Goal: Information Seeking & Learning: Check status

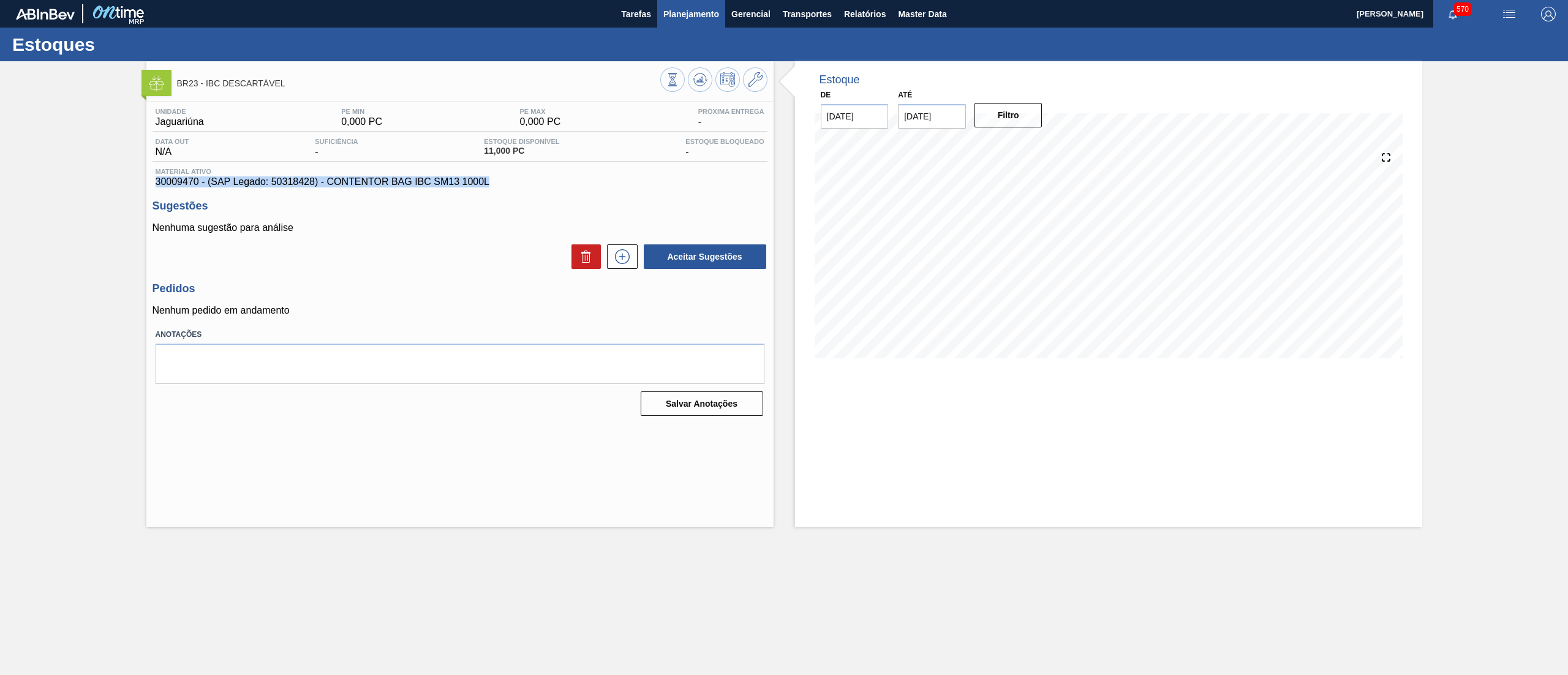
click at [698, 19] on span "Planejamento" at bounding box center [691, 14] width 56 height 14
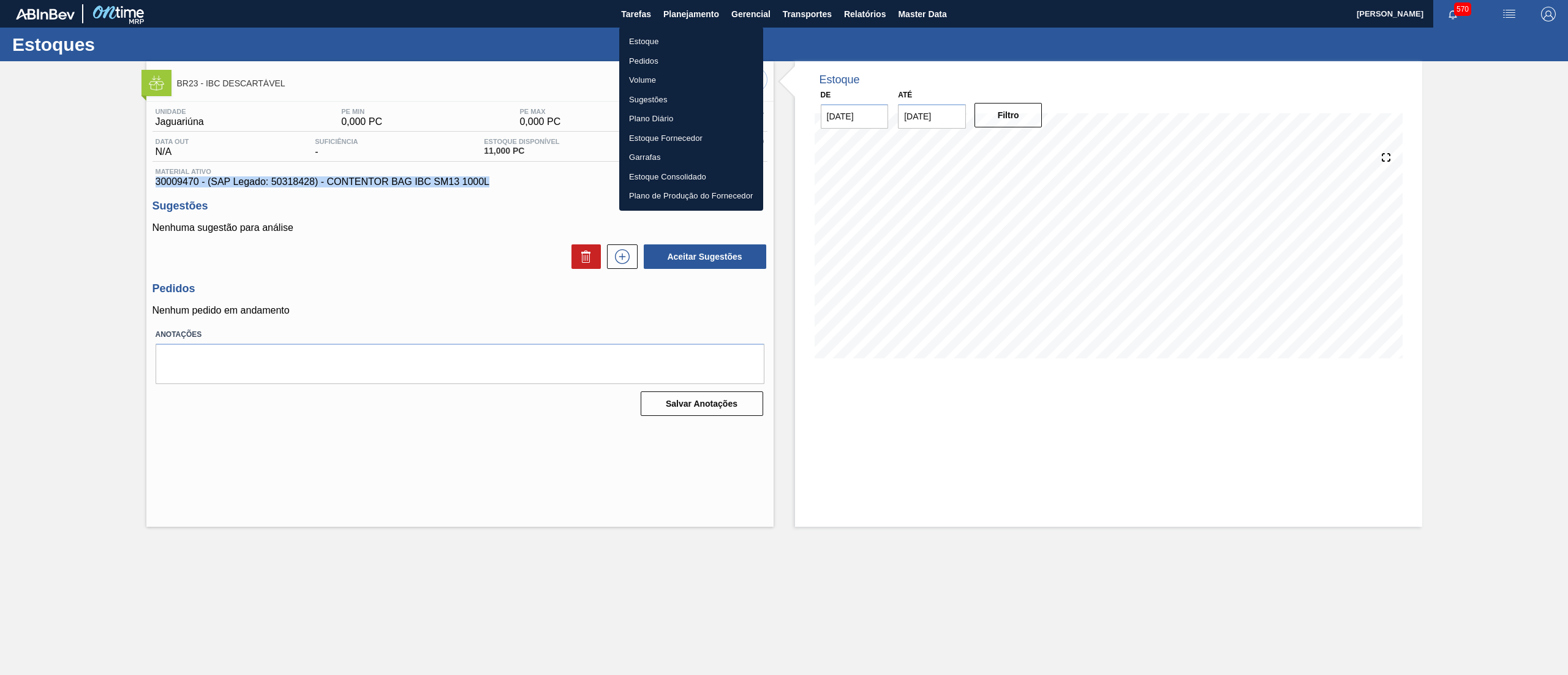
click at [670, 40] on li "Estoque" at bounding box center [690, 41] width 144 height 19
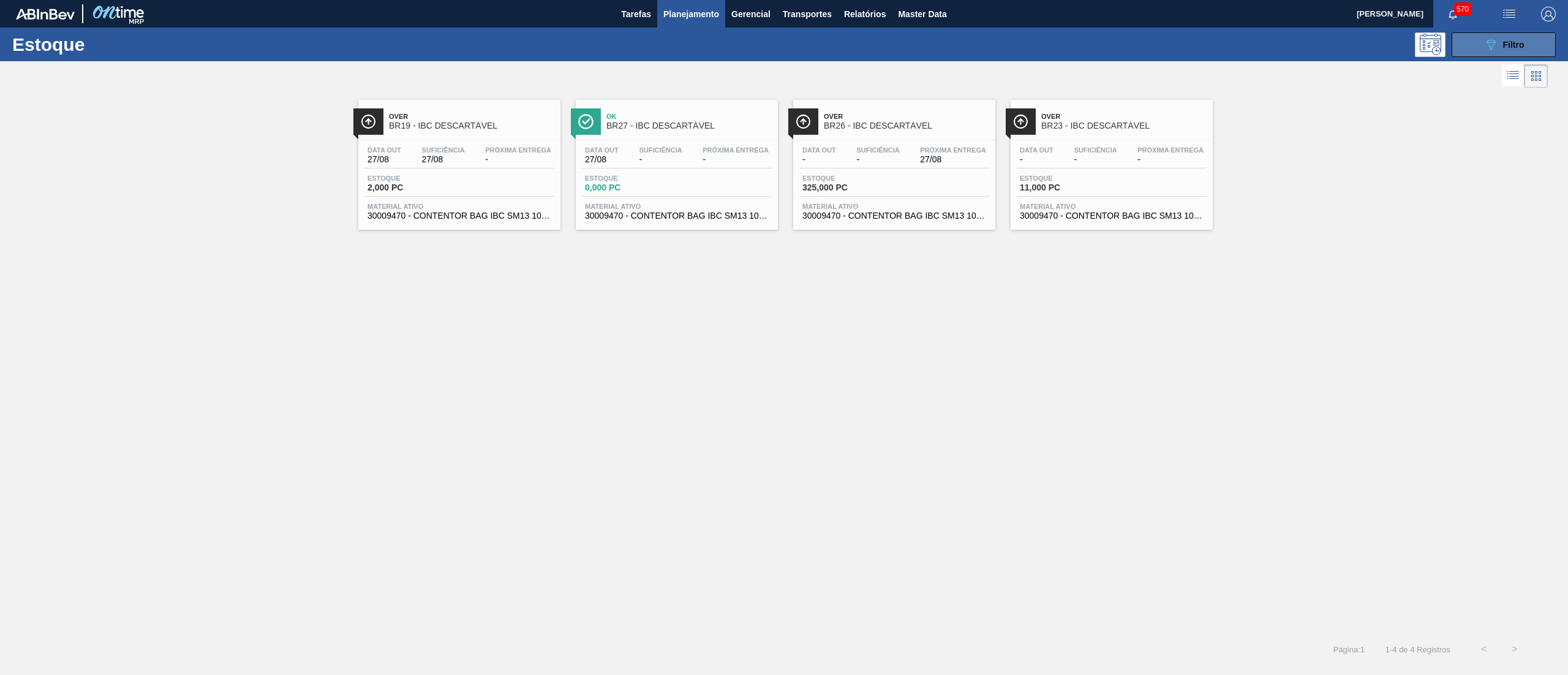
click at [1527, 36] on button "089F7B8B-B2A5-4AFE-B5C0-19BA573D28AC Filtro" at bounding box center [1503, 44] width 104 height 24
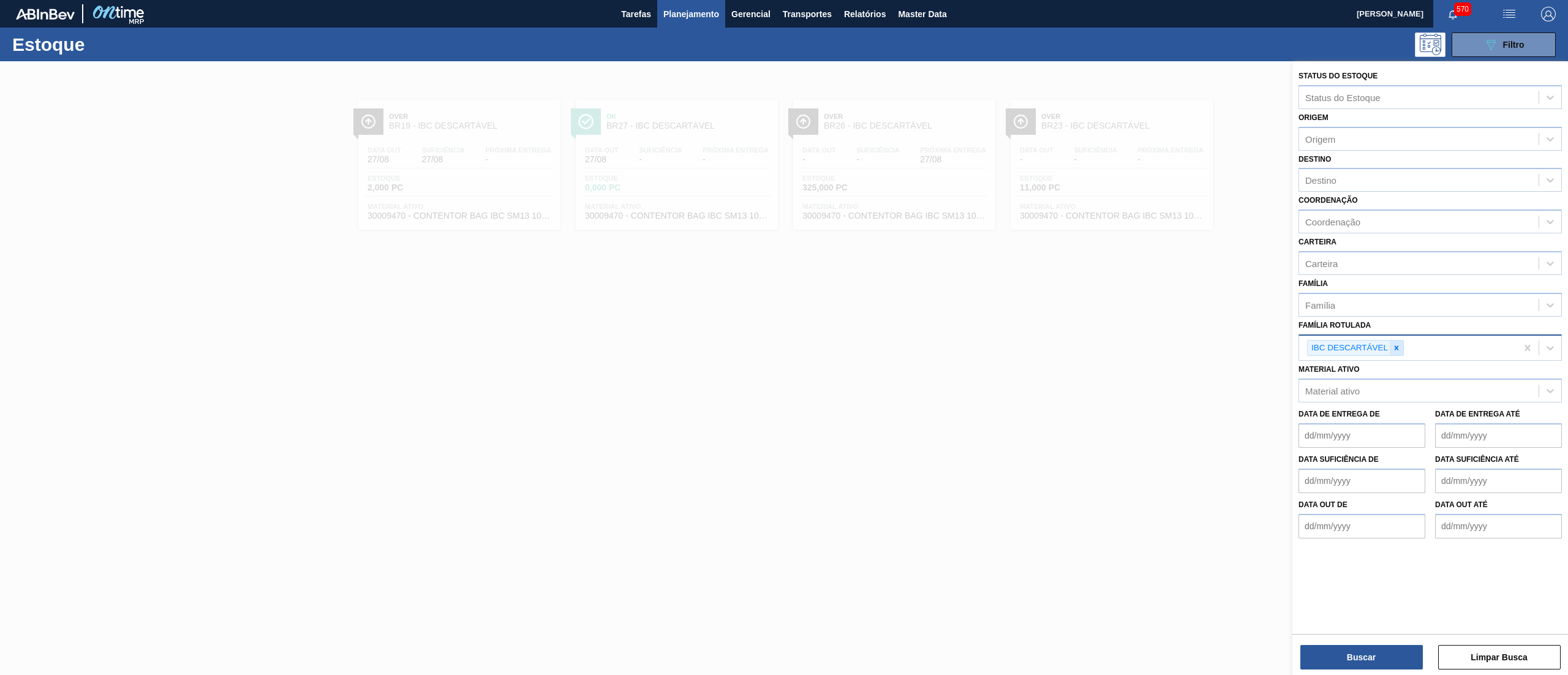
click at [1400, 343] on icon at bounding box center [1395, 347] width 9 height 9
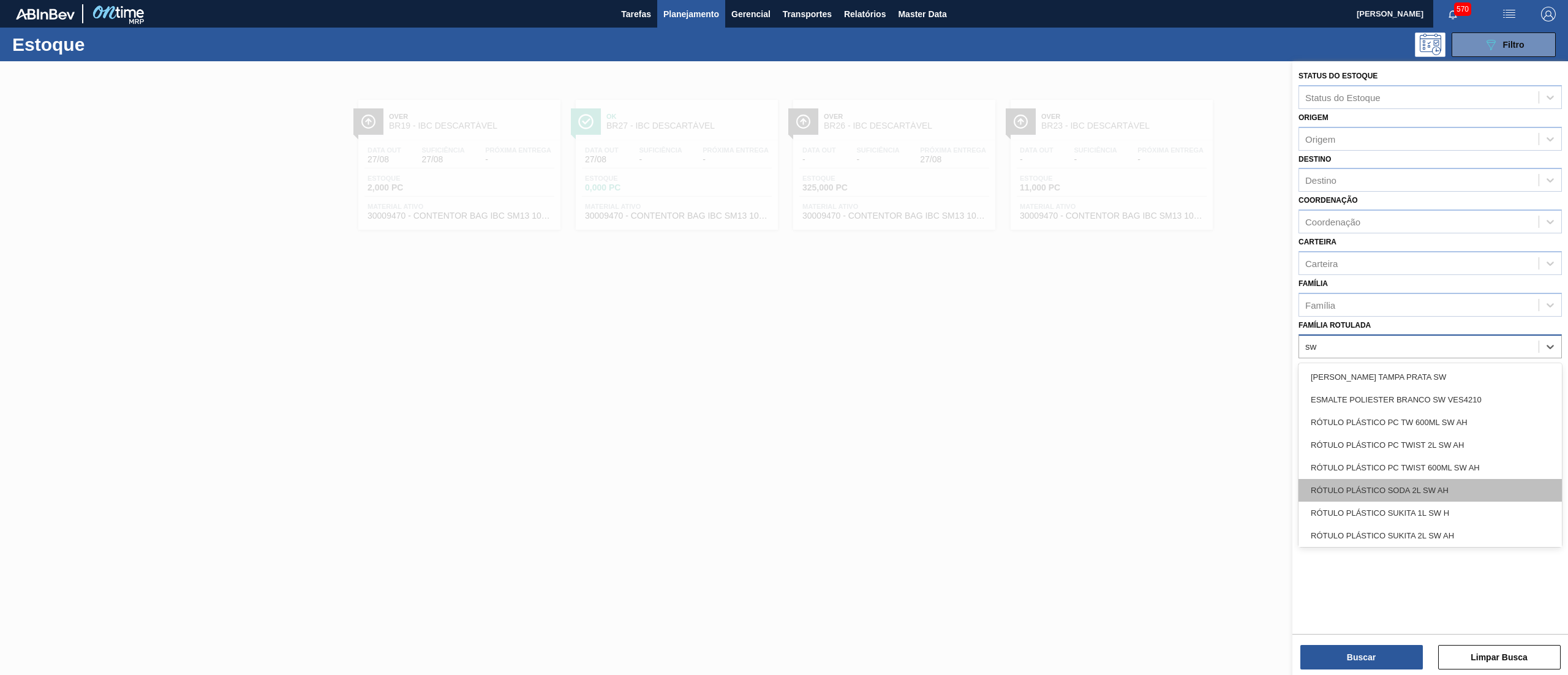
scroll to position [94, 0]
type Rotulada "sw"
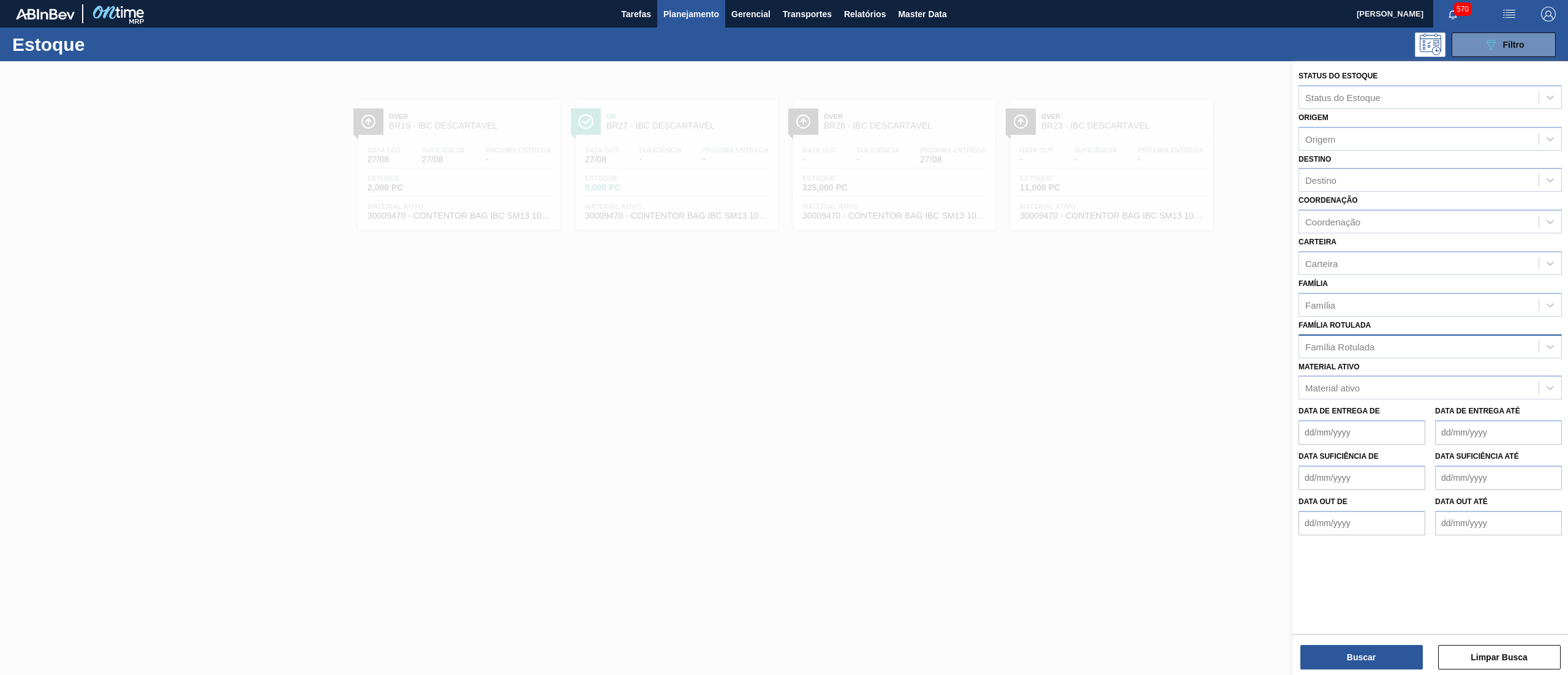
click at [236, 380] on div at bounding box center [784, 399] width 1568 height 675
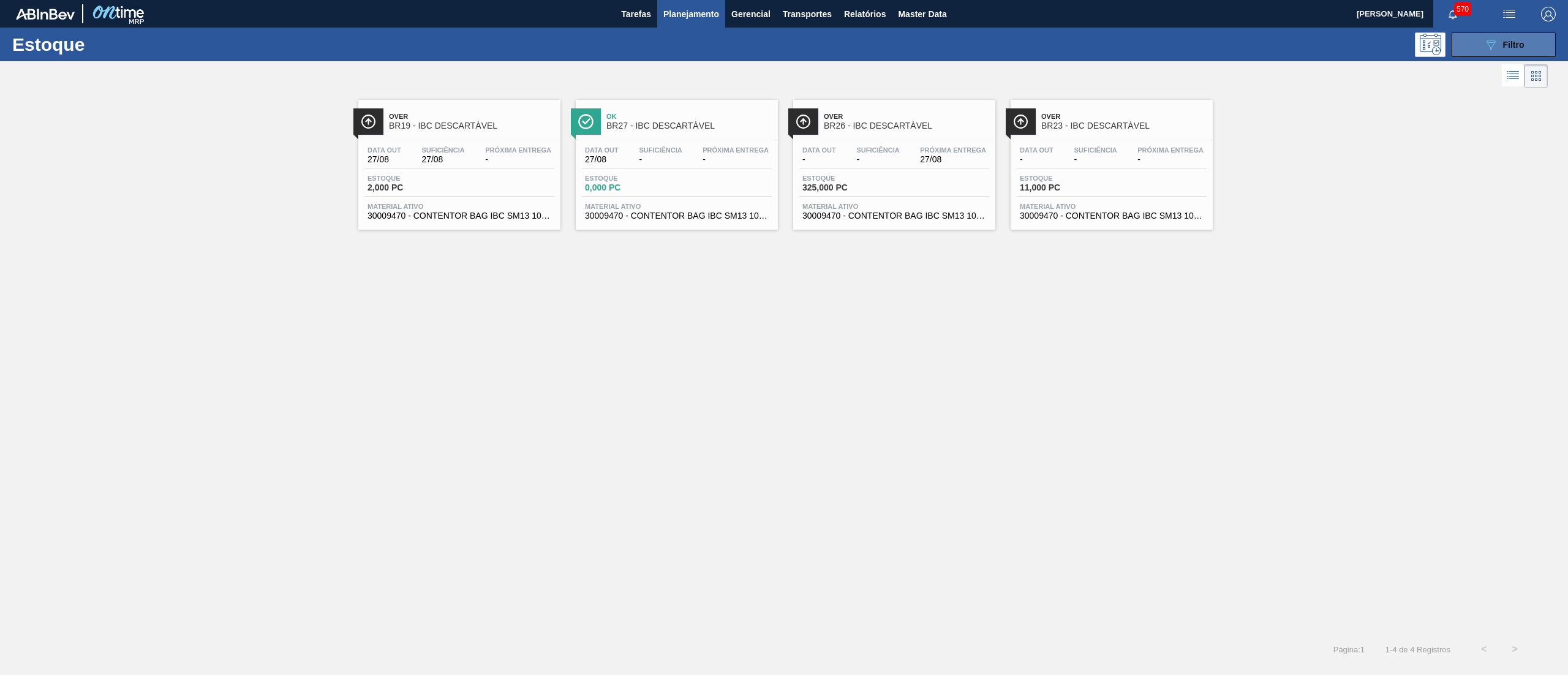
click at [1514, 40] on span "Filtro" at bounding box center [1513, 44] width 21 height 10
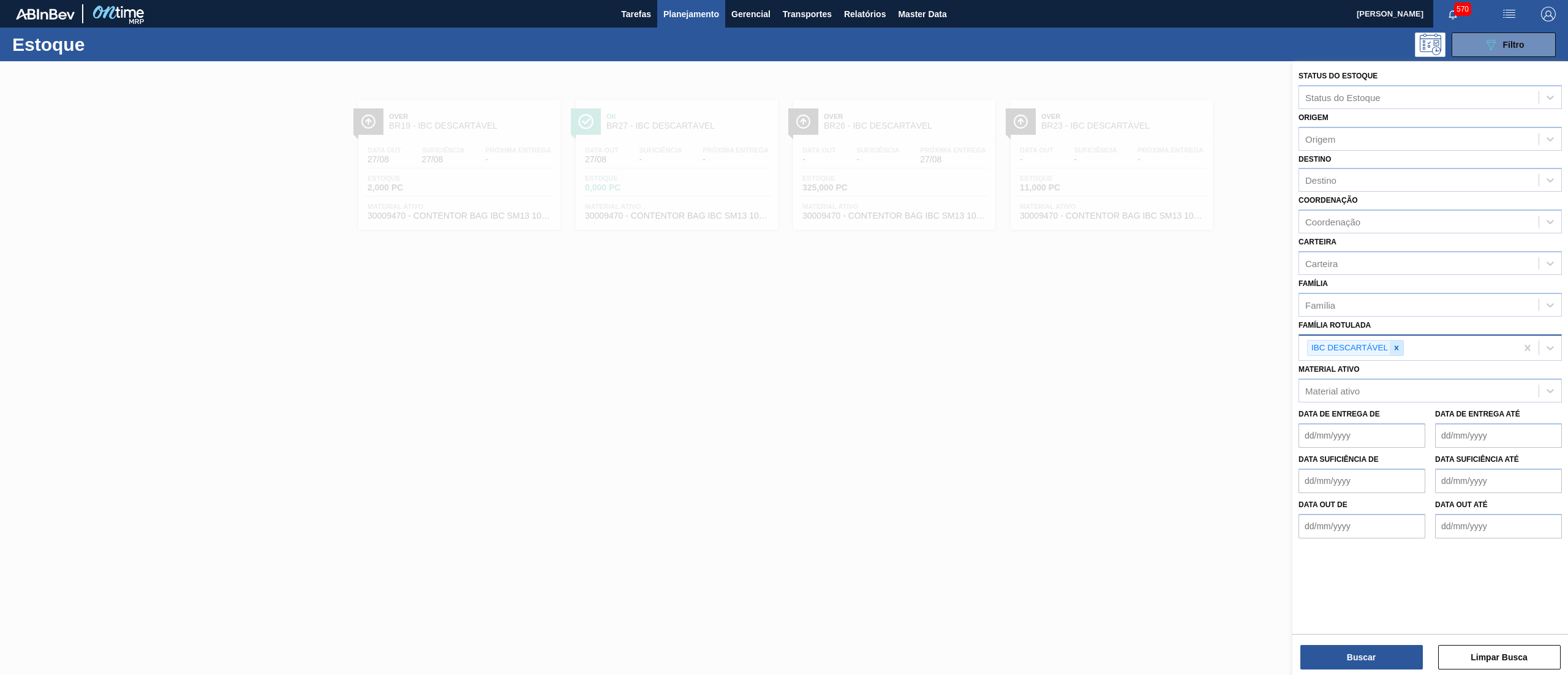
click at [1397, 352] on div at bounding box center [1396, 348] width 13 height 15
click at [1352, 141] on div "Origem" at bounding box center [1419, 139] width 239 height 17
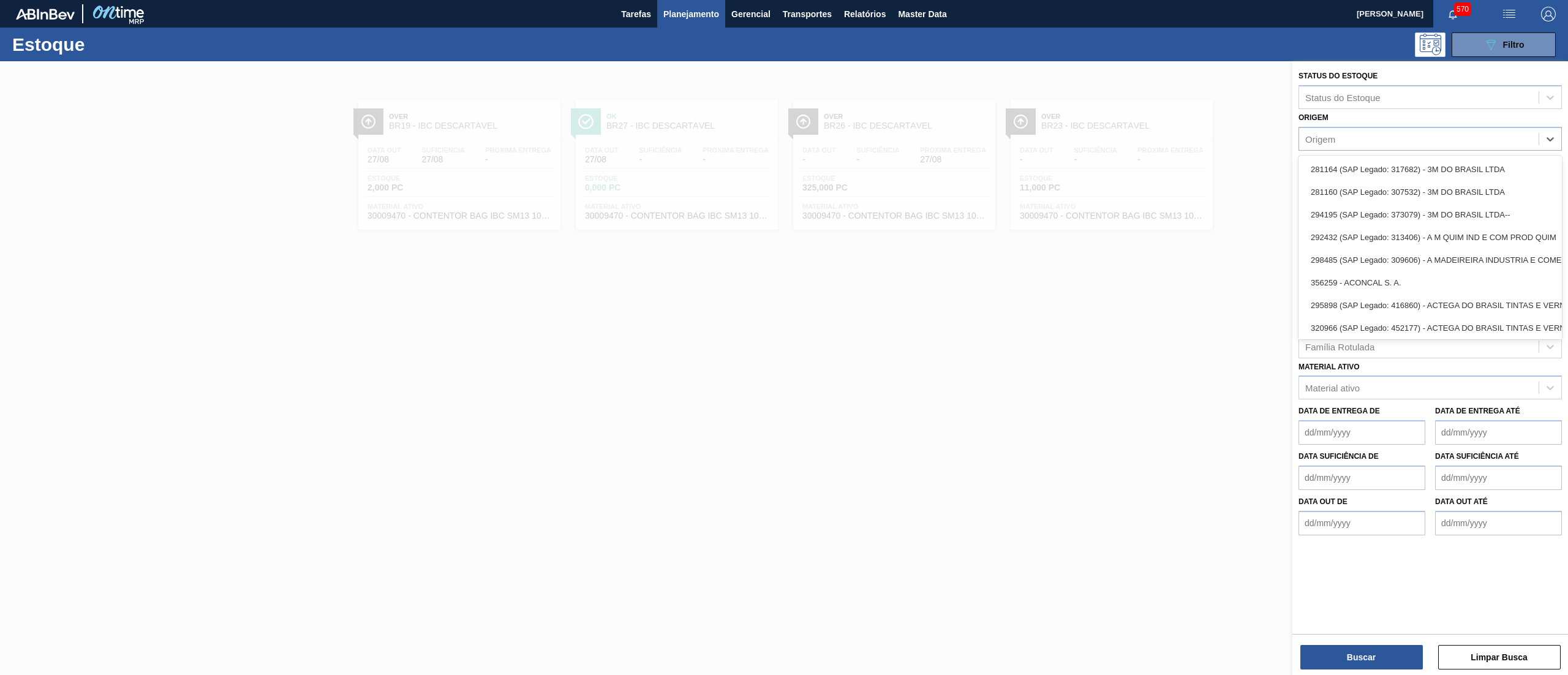
click at [1333, 113] on div "Origem option 281164 (SAP Legado: 317682) - 3M DO BRASIL LTDA focused, 1 of 101…" at bounding box center [1429, 129] width 263 height 41
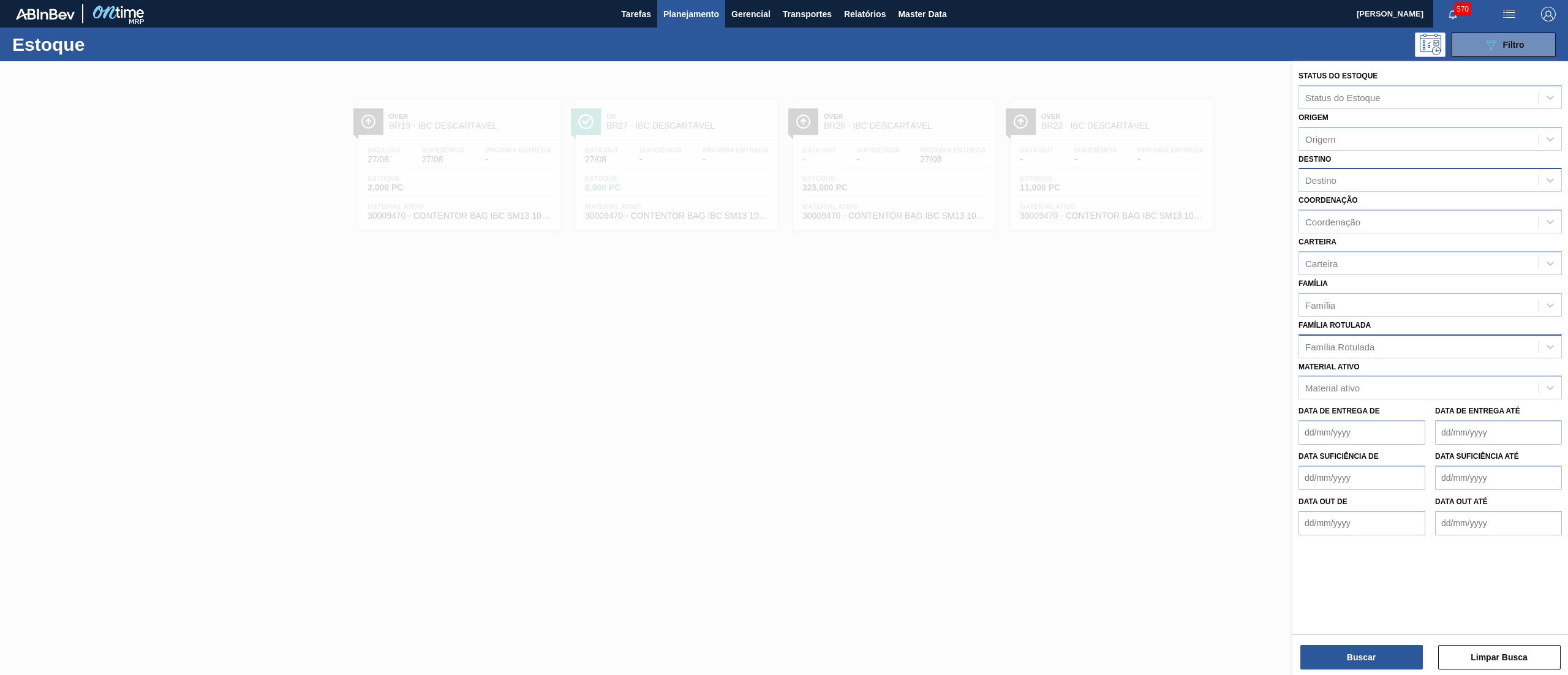
click at [1339, 176] on div "Destino" at bounding box center [1419, 180] width 239 height 17
click at [1323, 135] on div "Origem" at bounding box center [1319, 139] width 30 height 11
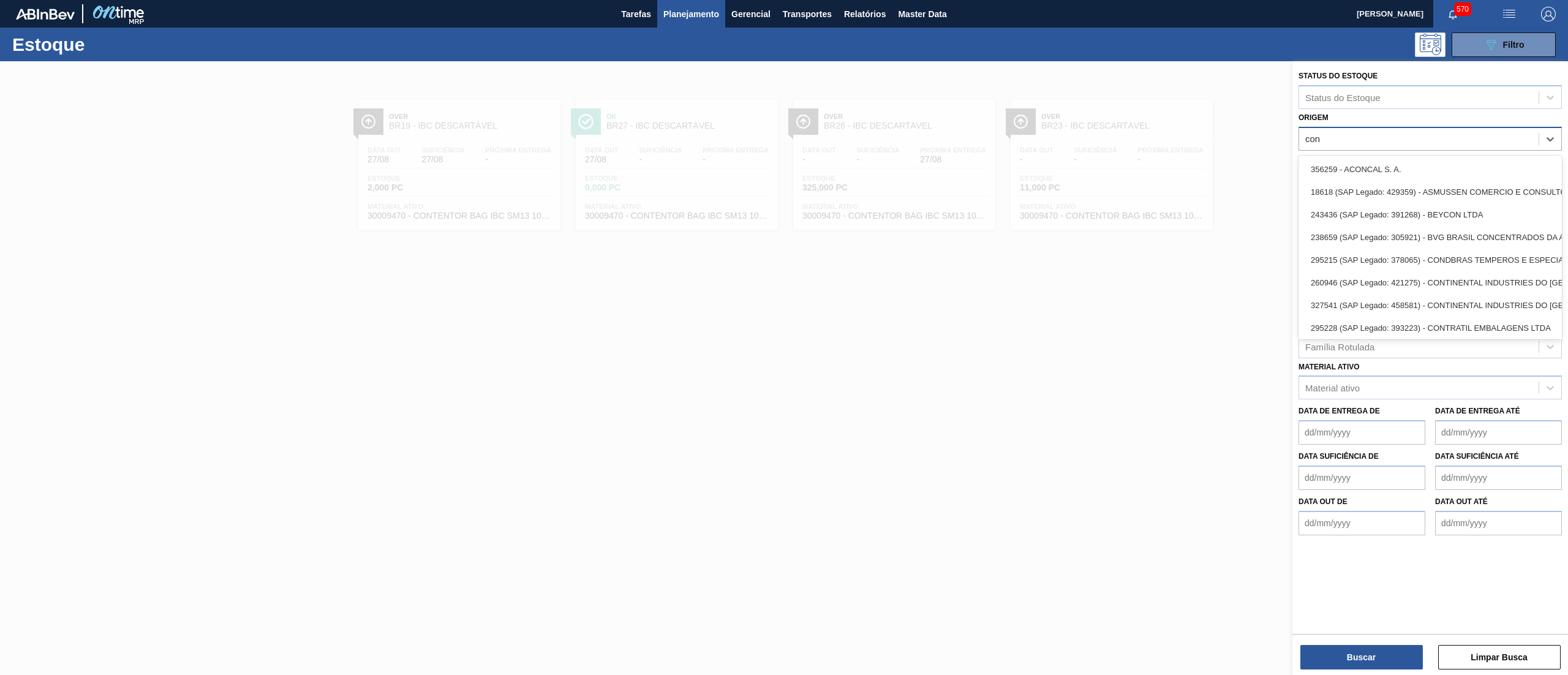
type input "conv"
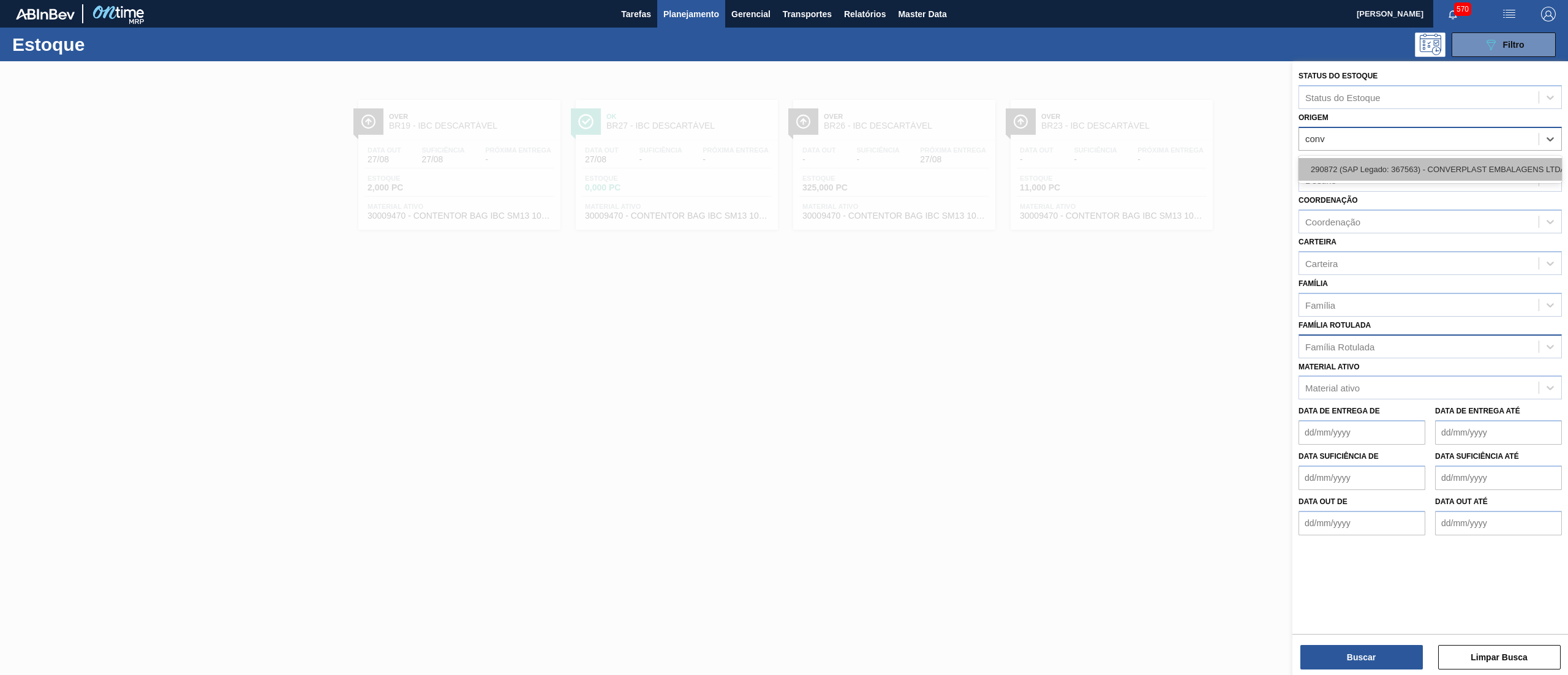
click at [1348, 159] on div "290872 (SAP Legado: 367563) - CONVERPLAST EMBALAGENS LTDA" at bounding box center [1429, 170] width 263 height 23
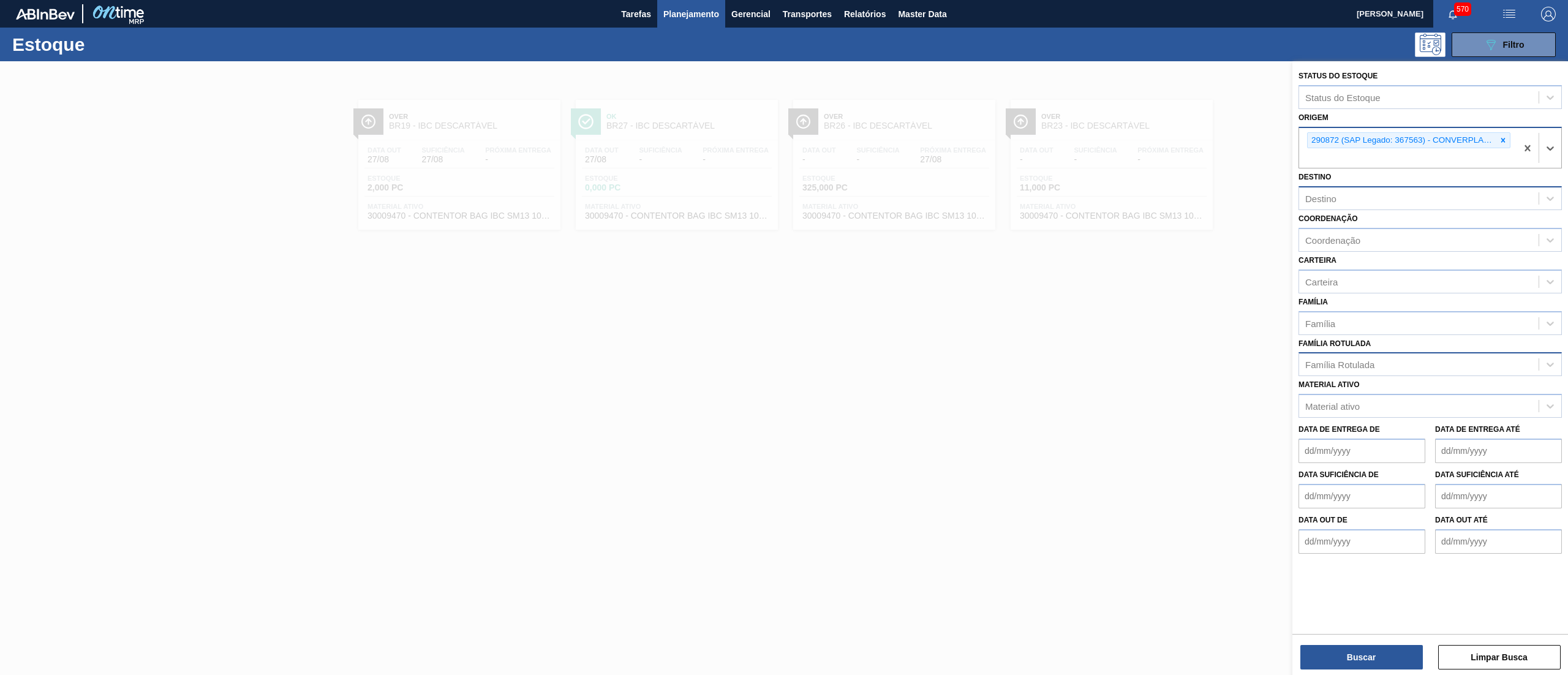
click at [1351, 200] on div "Destino" at bounding box center [1419, 199] width 239 height 17
type input "04"
click at [1371, 256] on div "BR04 - Camaçari" at bounding box center [1429, 252] width 263 height 23
click at [1350, 652] on button "Buscar" at bounding box center [1361, 657] width 122 height 24
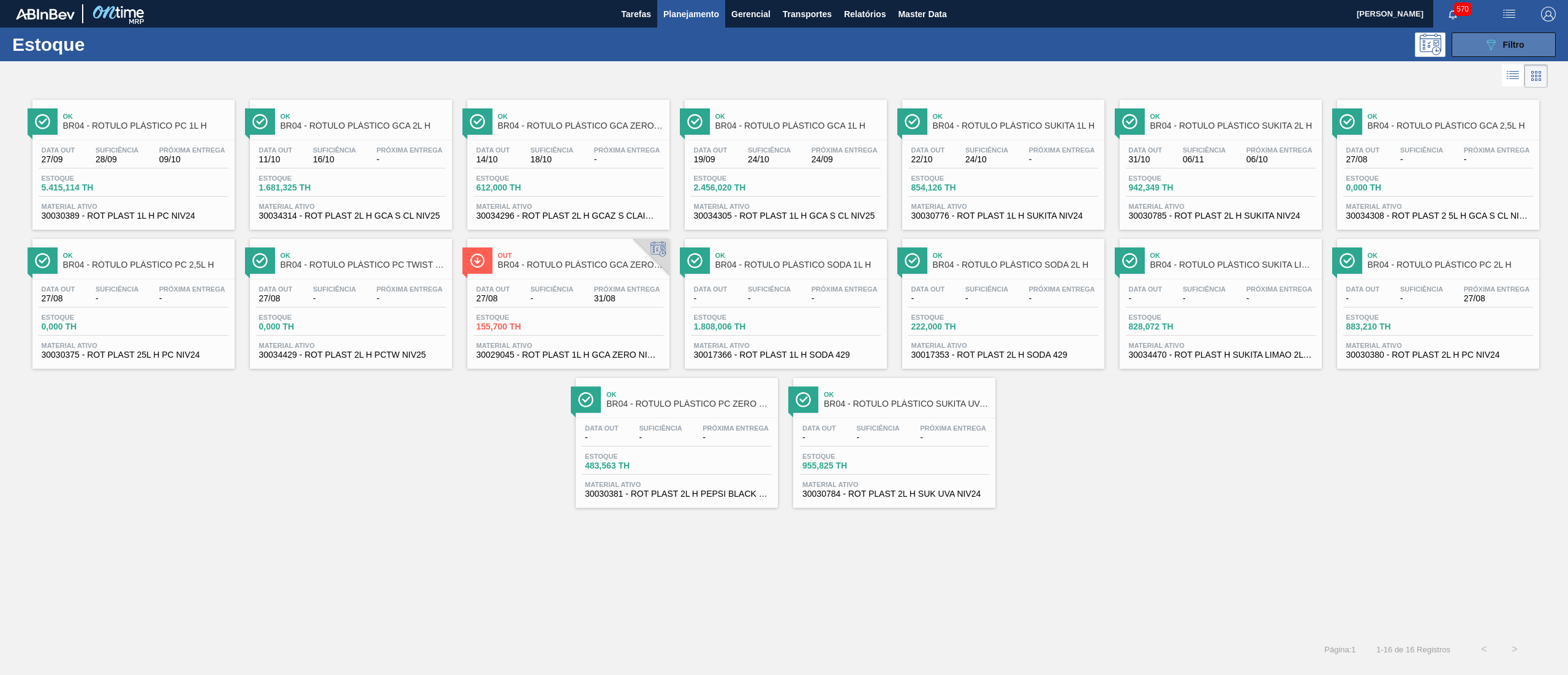
click at [1480, 48] on button "089F7B8B-B2A5-4AFE-B5C0-19BA573D28AC Filtro" at bounding box center [1503, 44] width 104 height 24
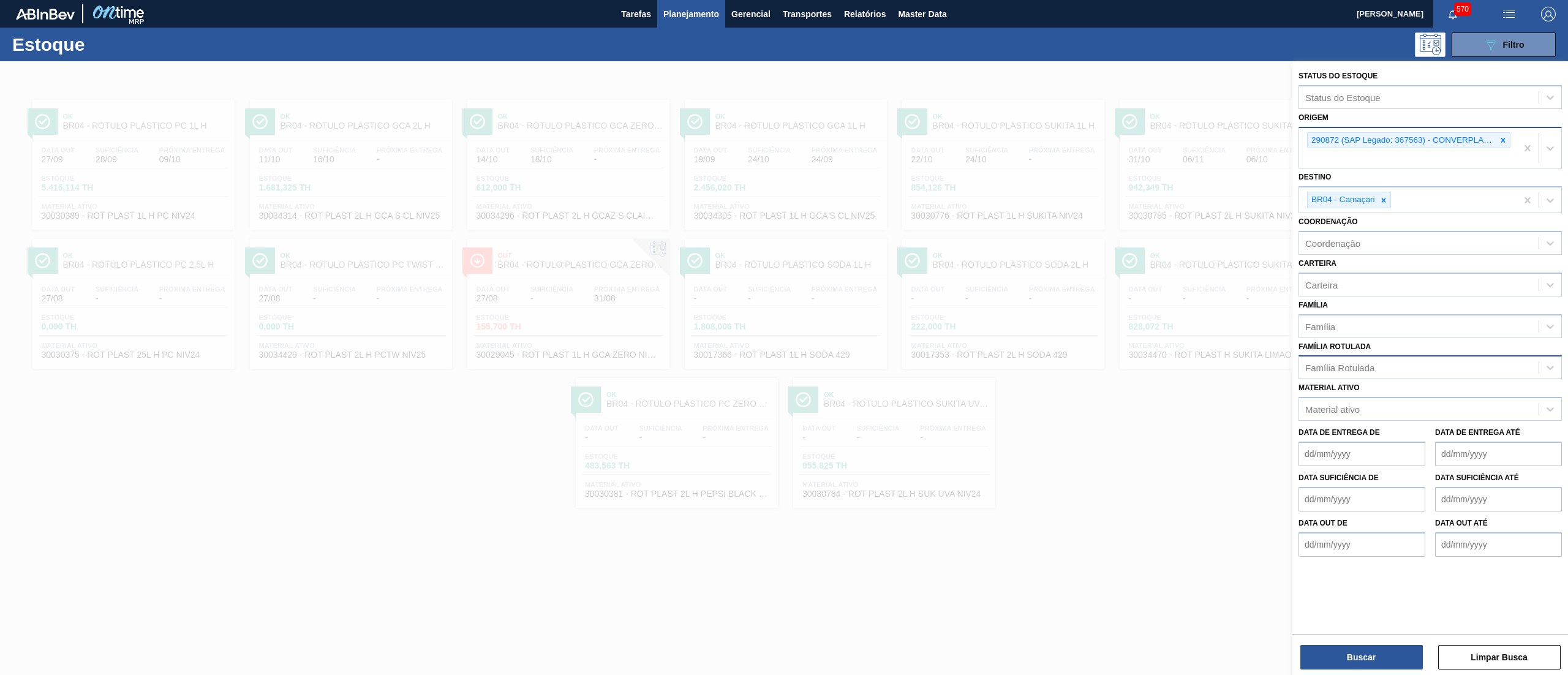
click at [1281, 45] on div "089F7B8B-B2A5-4AFE-B5C0-19BA573D28AC Filtro" at bounding box center [882, 44] width 1359 height 24
click at [1129, 646] on div at bounding box center [784, 399] width 1568 height 675
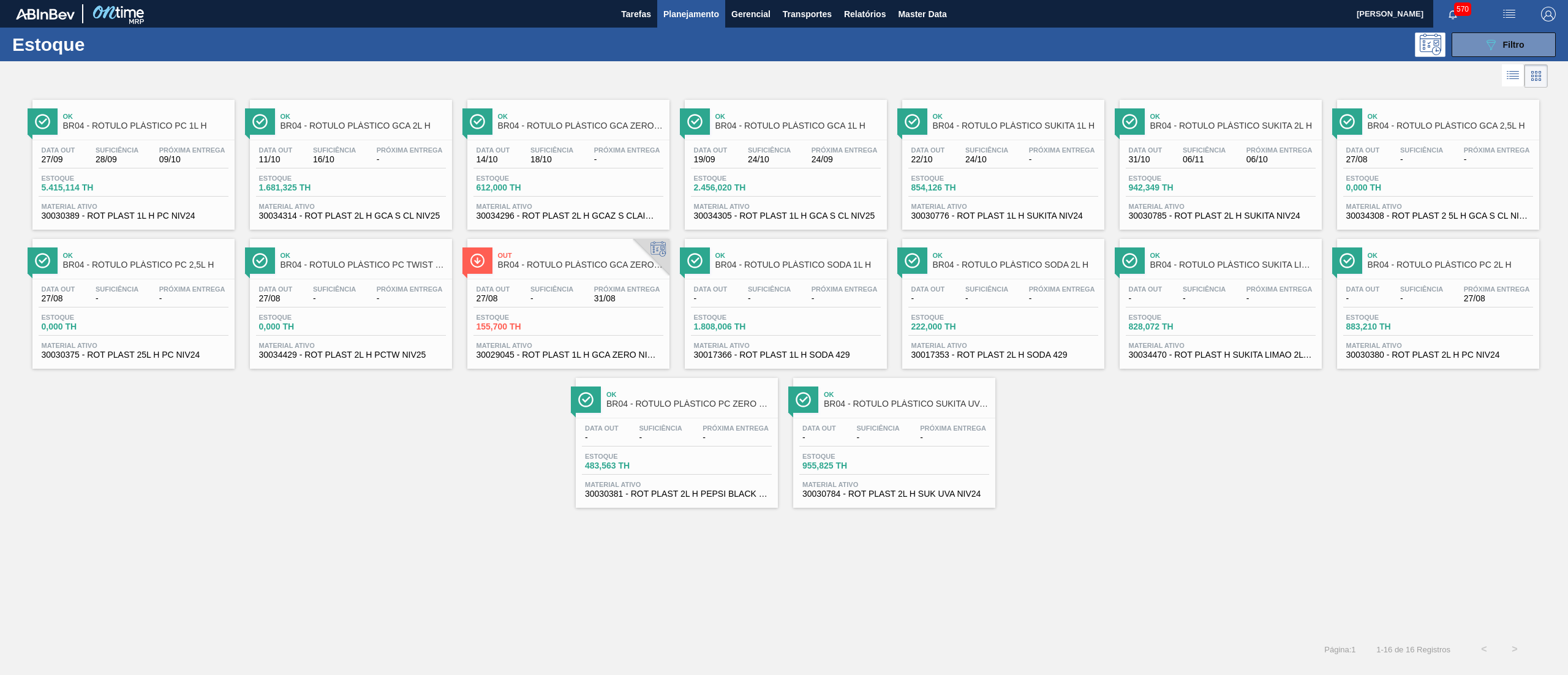
click at [1510, 73] on icon at bounding box center [1512, 75] width 14 height 14
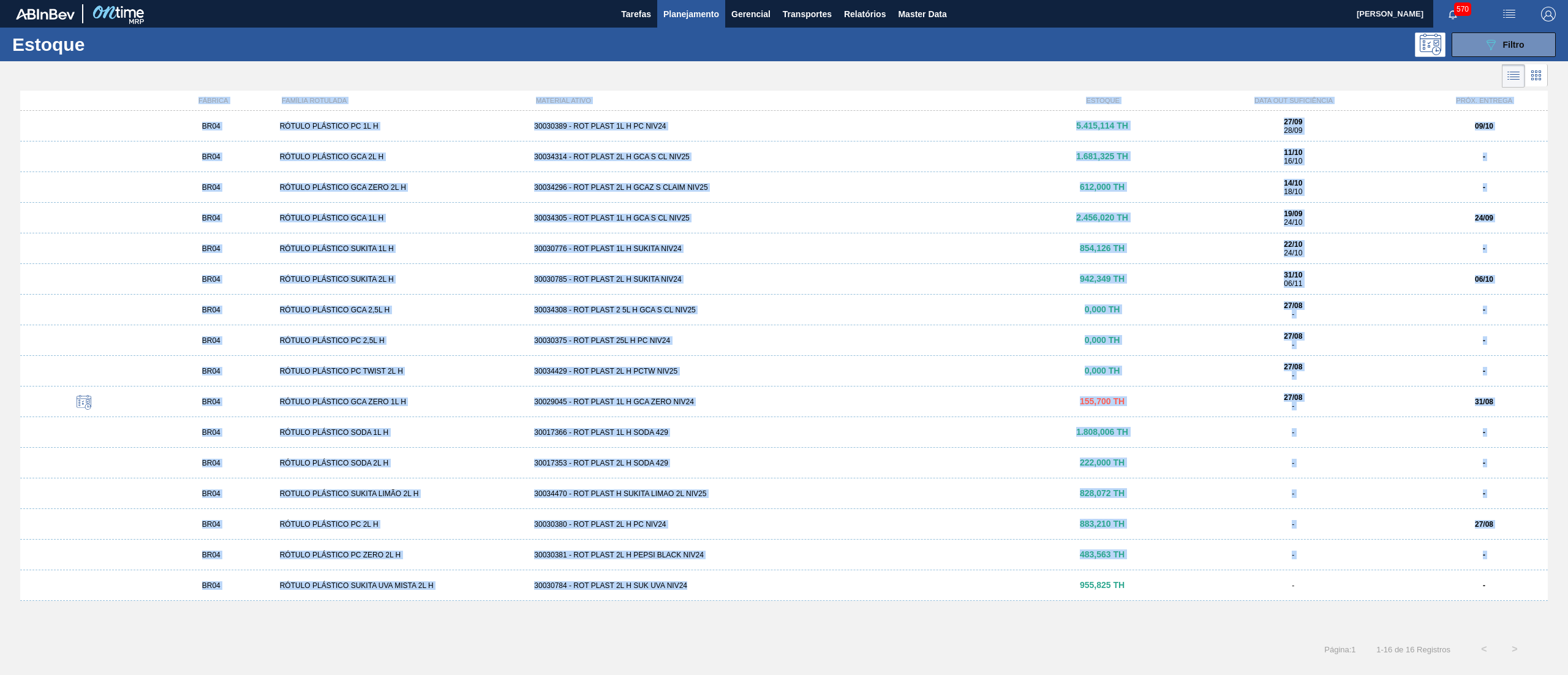
drag, startPoint x: 195, startPoint y: 100, endPoint x: 820, endPoint y: 595, distance: 797.3
click at [820, 595] on div "FÁBRICA FAMÍLIA ROTULADA MATERIAL ATIVO ESTOQUE DATA OUT SUFICIÊNCIA PRÓX. ENTR…" at bounding box center [784, 359] width 1528 height 536
copy div "LOREMIP DOLORSI AMETCONS ADIPISCI ELITS DOEIUSM TEMP INC UTLABOREETD MAGN. ALIQ…"
click at [747, 610] on div "BR04 RÓTULO PLÁSTICO PC 1L H 30030389 - ROT PLAST 1L H PC NIV24 5.415,114 TH 27…" at bounding box center [784, 368] width 1528 height 516
